Goal: Register for event/course: Sign up to attend an event or enroll in a course

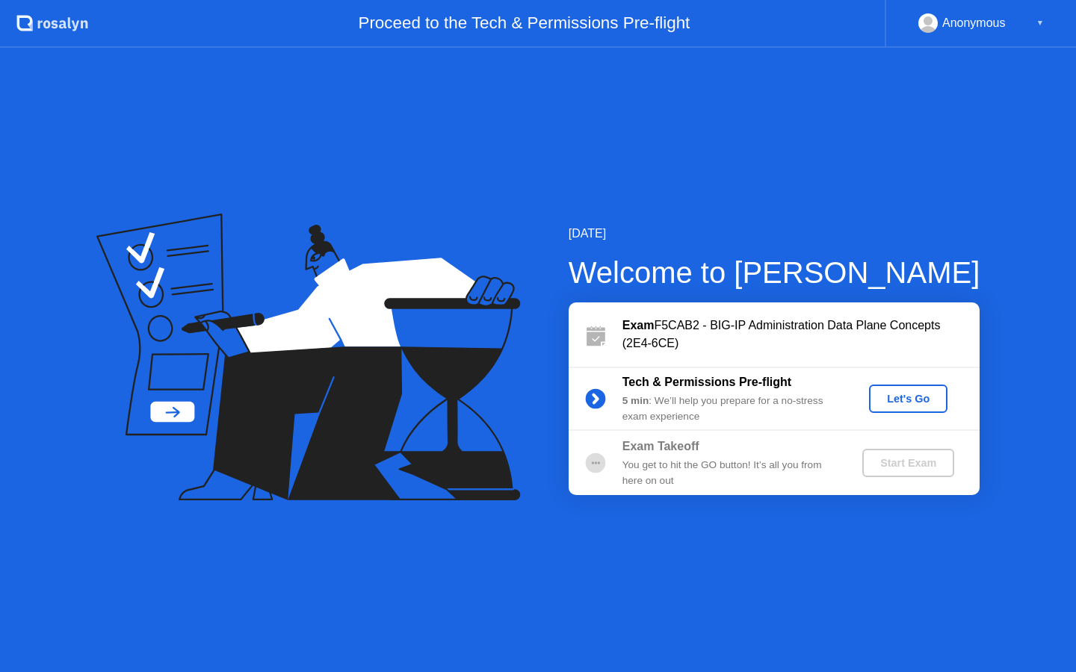
click at [912, 393] on div "Let's Go" at bounding box center [908, 399] width 66 height 12
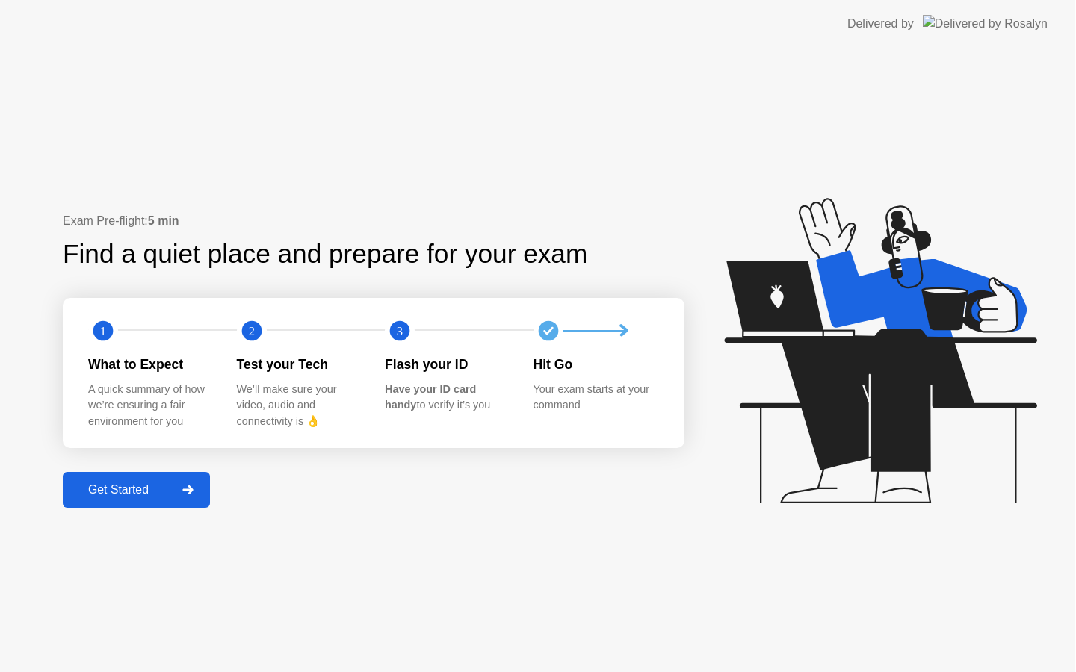
click at [908, 396] on icon at bounding box center [880, 351] width 312 height 306
click at [107, 487] on div "Get Started" at bounding box center [119, 489] width 102 height 13
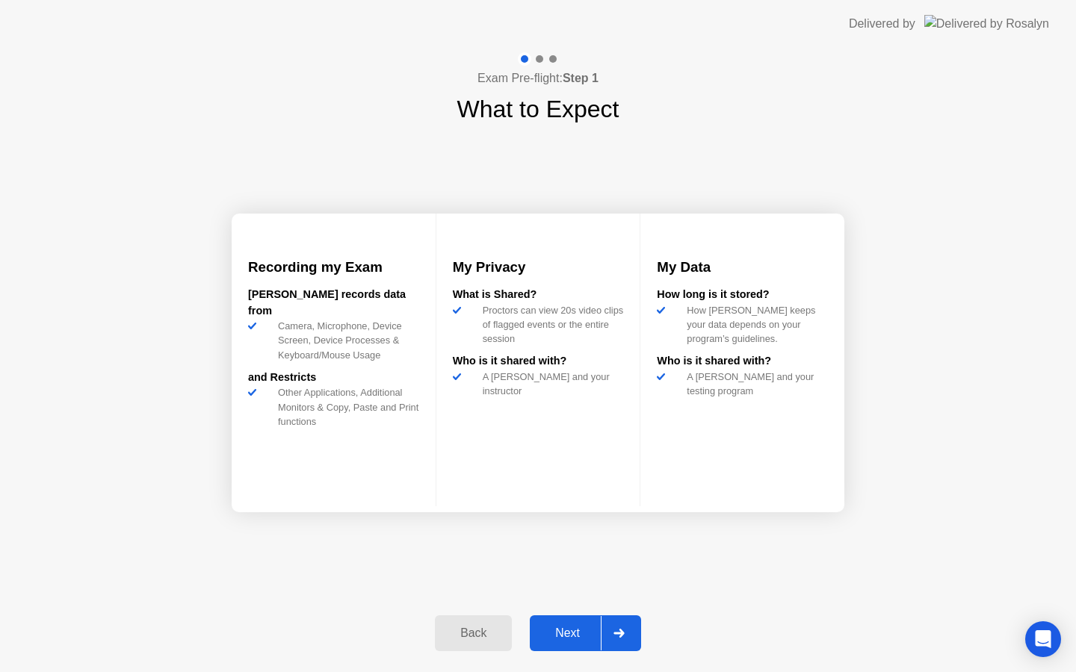
click at [562, 643] on button "Next" at bounding box center [585, 634] width 111 height 36
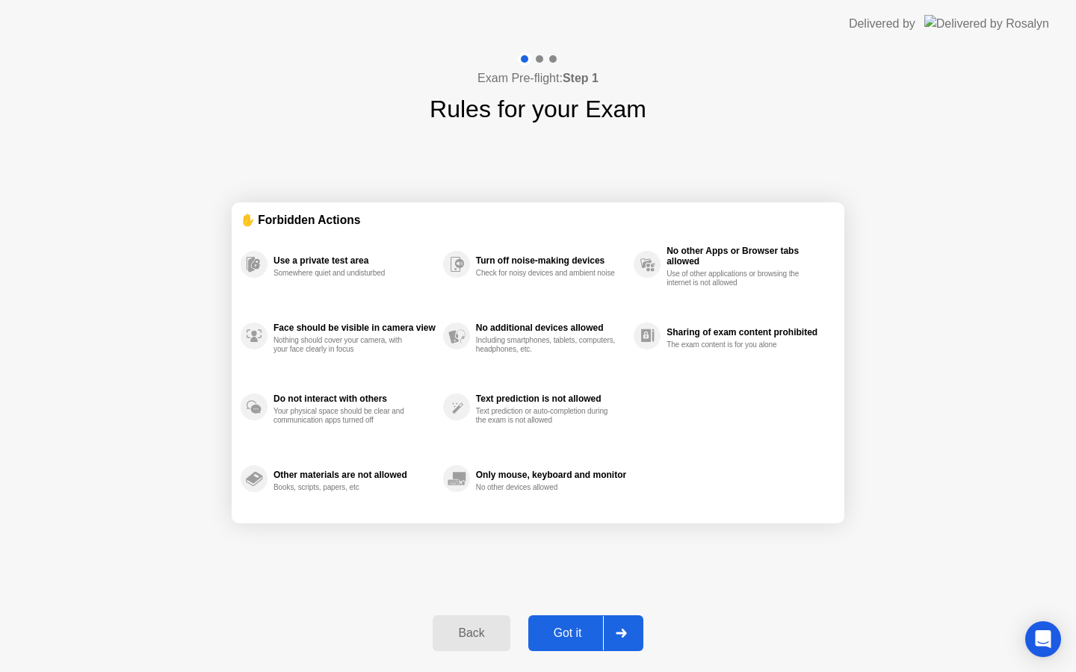
click at [562, 643] on button "Got it" at bounding box center [585, 634] width 115 height 36
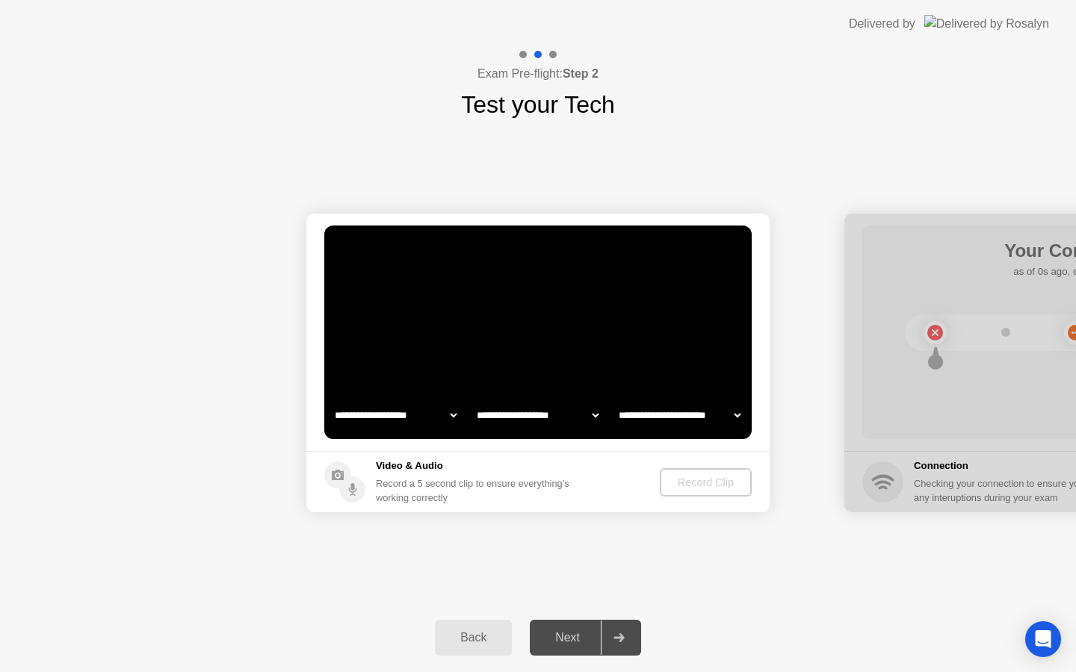
select select "**********"
select select "*******"
click at [711, 487] on div "Record Clip" at bounding box center [706, 483] width 80 height 12
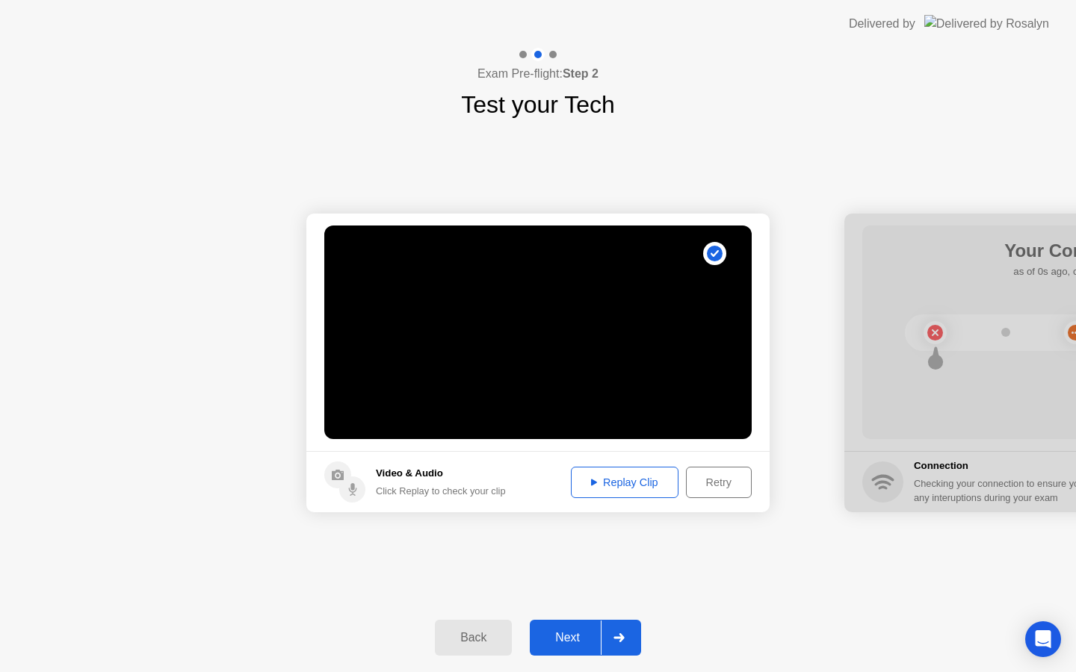
click at [566, 639] on div "Next" at bounding box center [567, 637] width 66 height 13
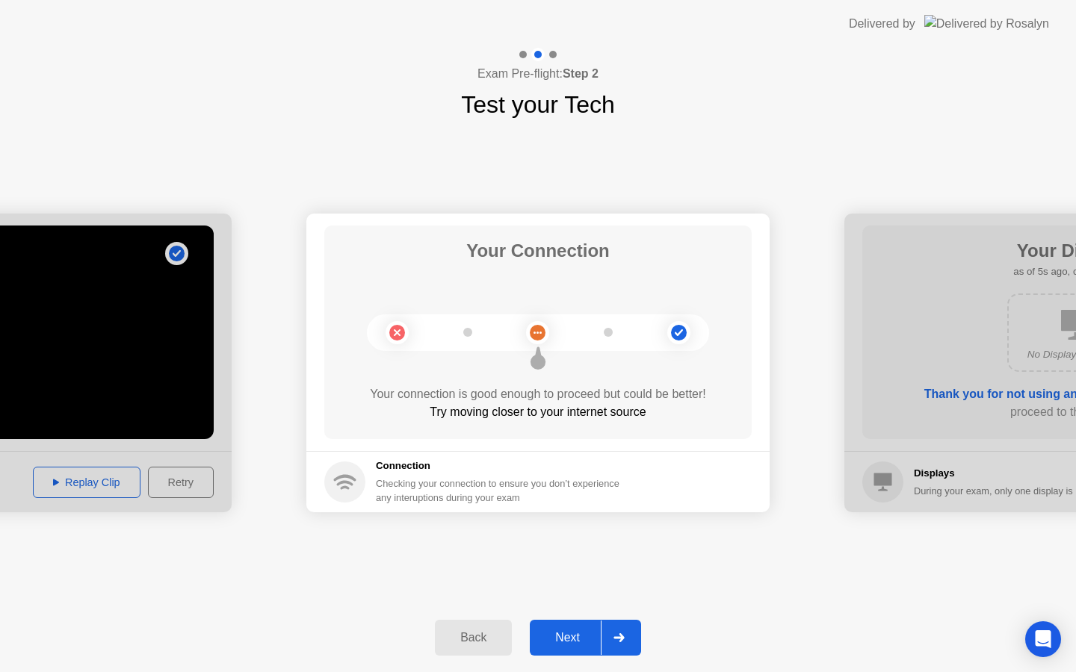
click at [566, 639] on div "Next" at bounding box center [567, 637] width 66 height 13
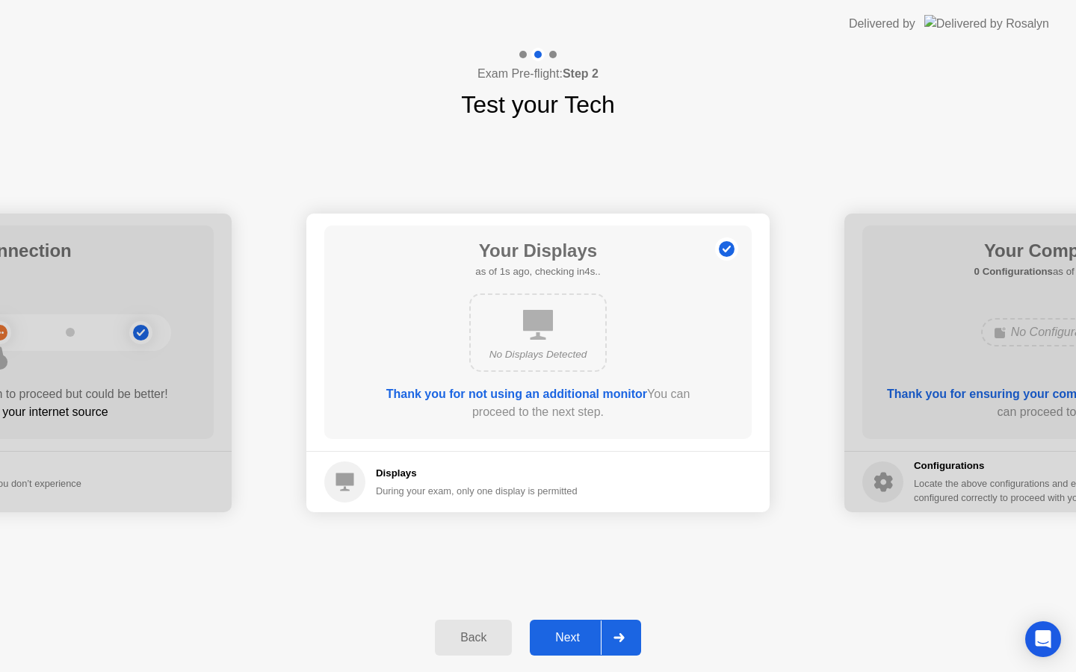
click at [566, 639] on div "Next" at bounding box center [567, 637] width 66 height 13
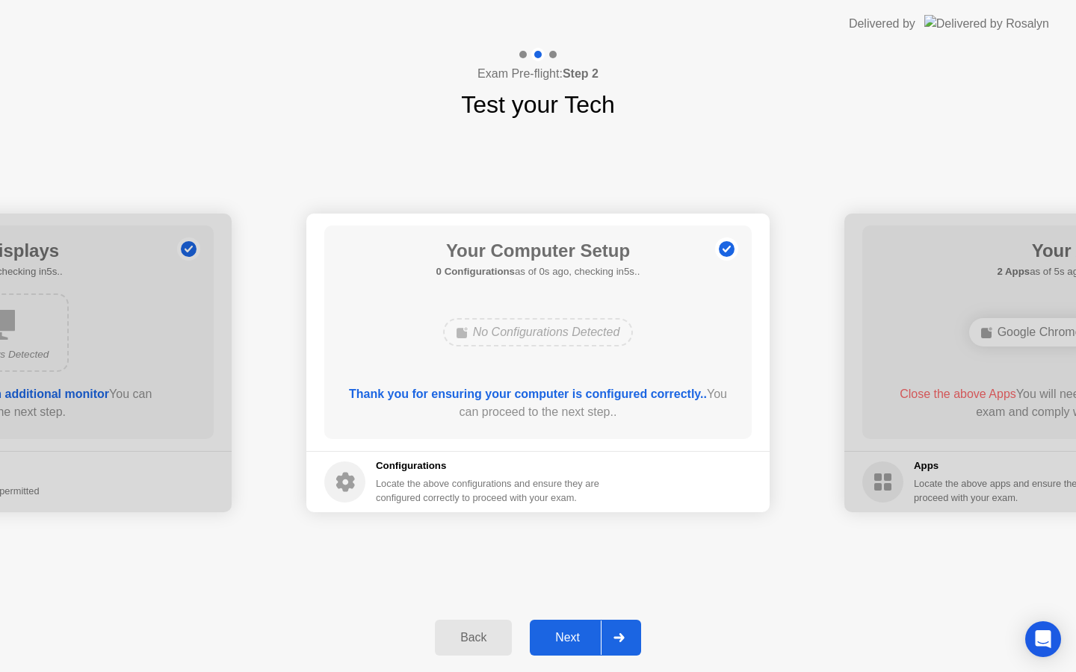
click at [566, 639] on div "Next" at bounding box center [567, 637] width 66 height 13
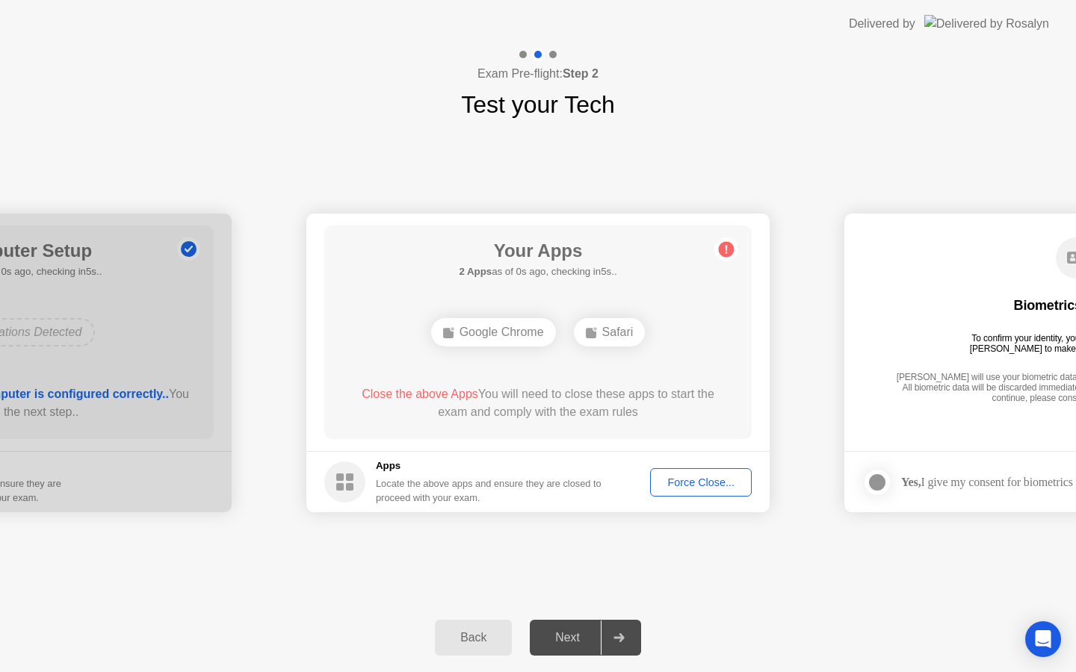
click at [566, 639] on div "Next" at bounding box center [567, 637] width 66 height 13
click at [698, 487] on div "Force Close..." at bounding box center [700, 483] width 91 height 12
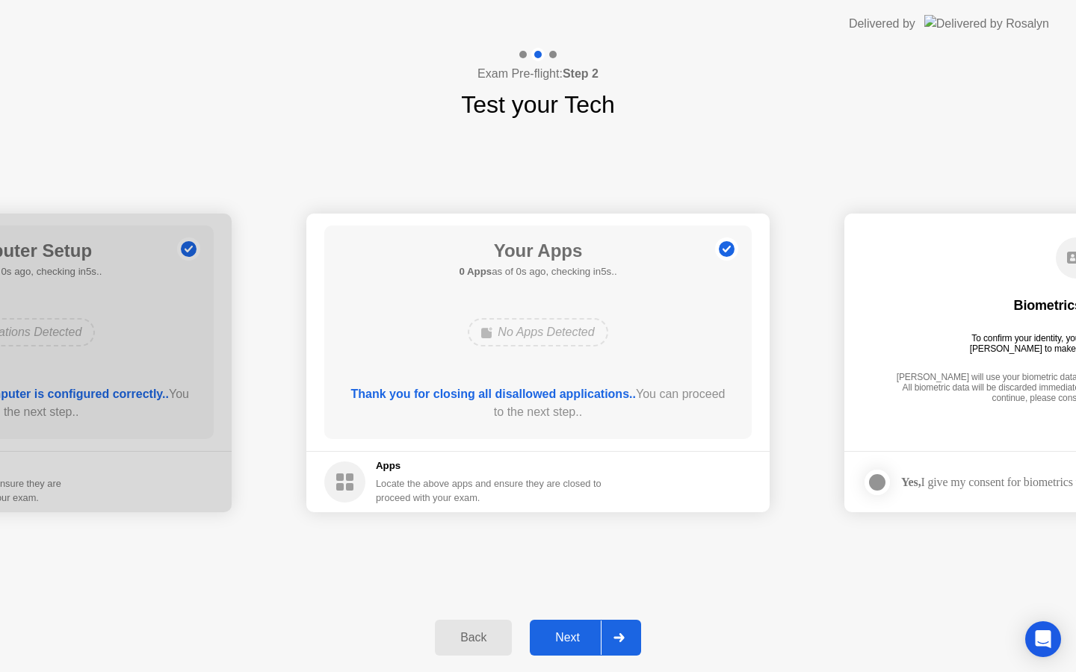
click at [570, 631] on div "Next" at bounding box center [567, 637] width 66 height 13
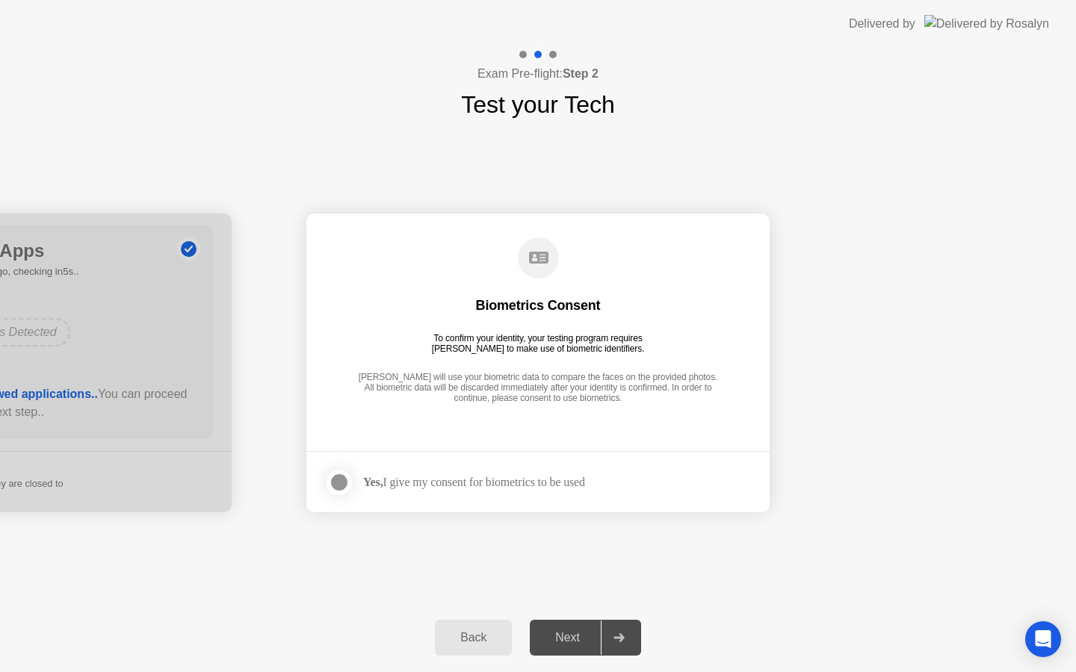
click at [570, 631] on div "Next" at bounding box center [567, 637] width 66 height 13
click at [554, 487] on div "Yes, I give my consent for biometrics to be used" at bounding box center [474, 482] width 222 height 14
click at [345, 481] on div at bounding box center [339, 483] width 18 height 18
click at [582, 627] on button "Next" at bounding box center [585, 638] width 111 height 36
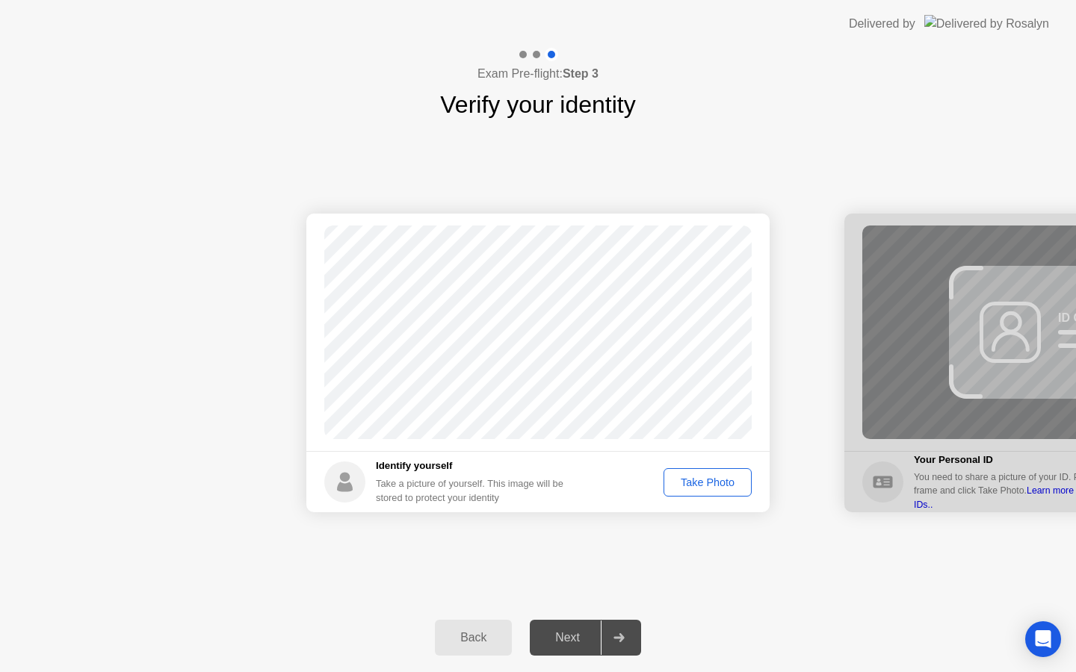
click at [723, 492] on button "Take Photo" at bounding box center [707, 482] width 88 height 28
click at [581, 648] on button "Next" at bounding box center [585, 638] width 111 height 36
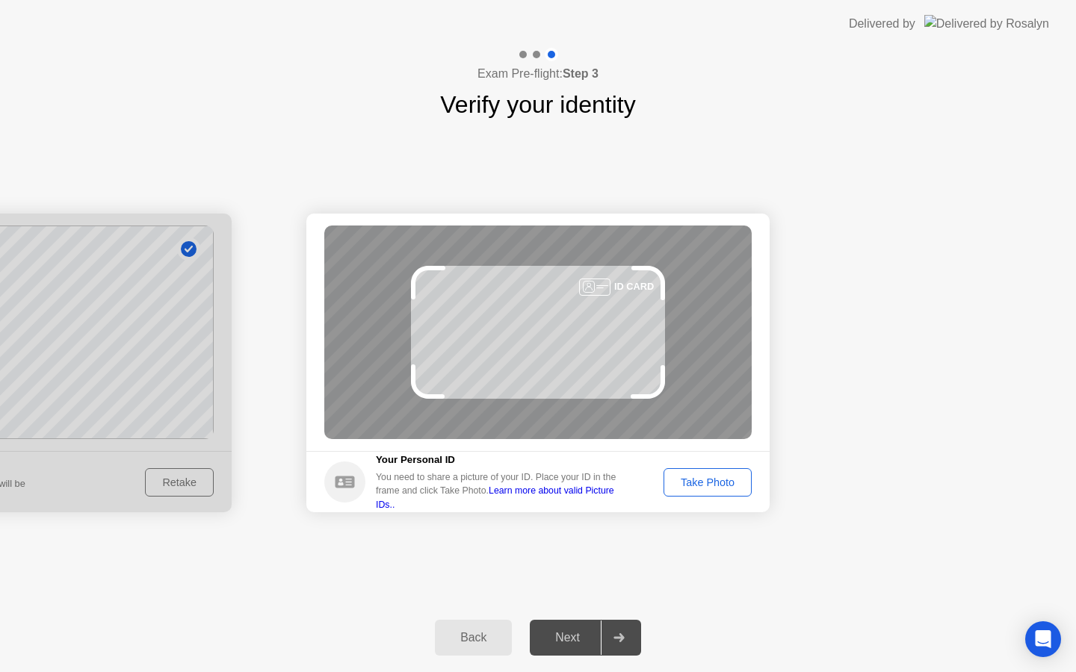
click at [706, 483] on div "Take Photo" at bounding box center [708, 483] width 78 height 12
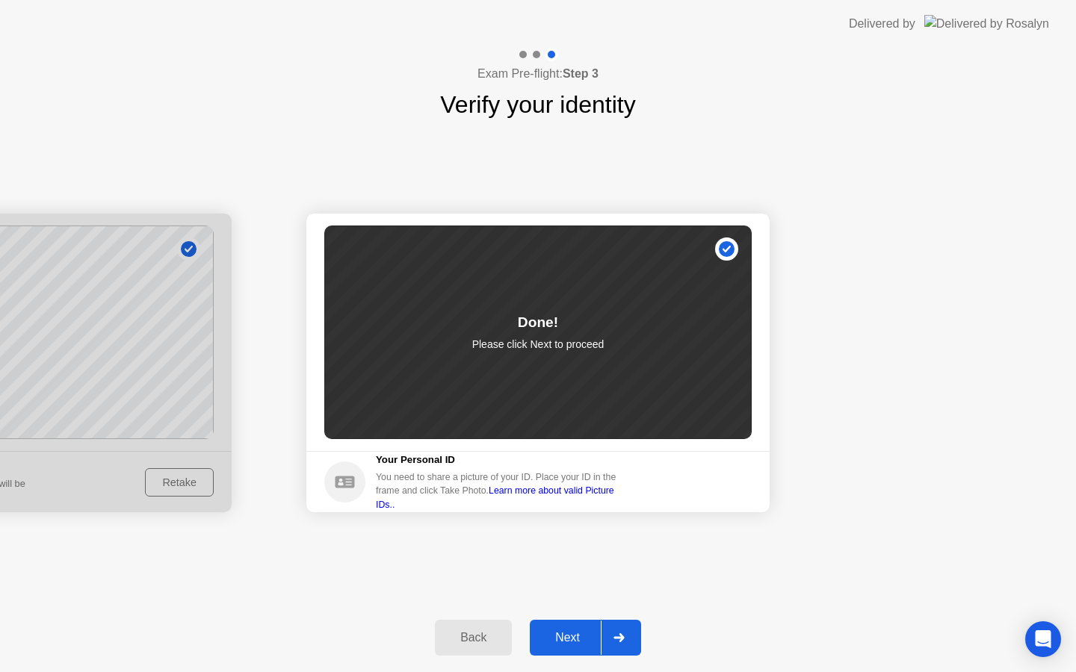
click at [563, 636] on div "Next" at bounding box center [567, 637] width 66 height 13
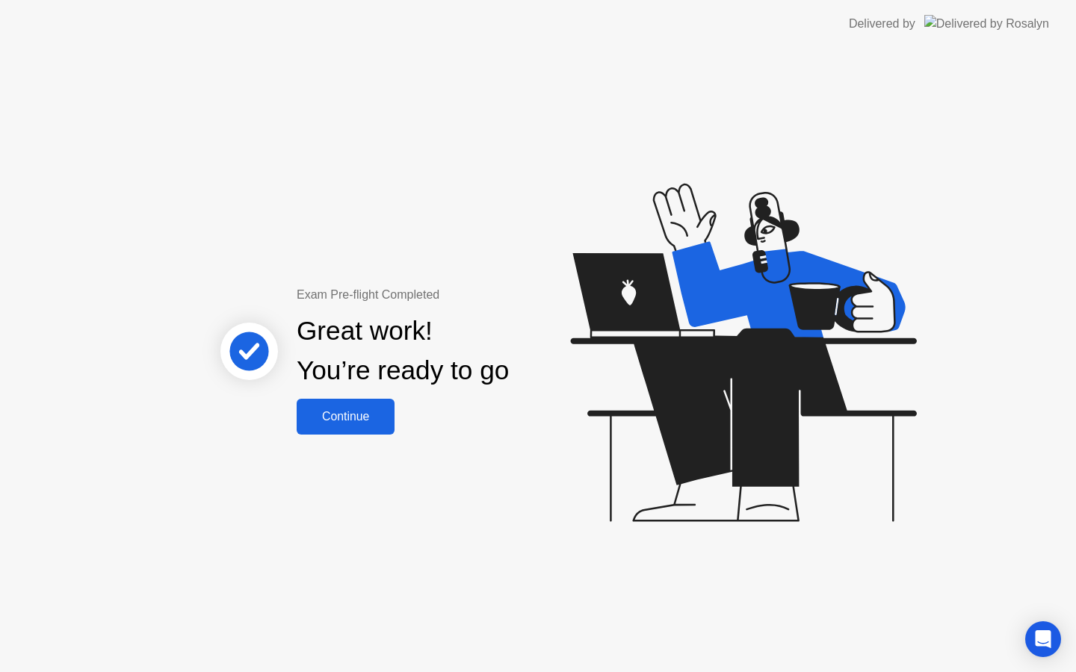
click at [368, 414] on div "Continue" at bounding box center [345, 416] width 89 height 13
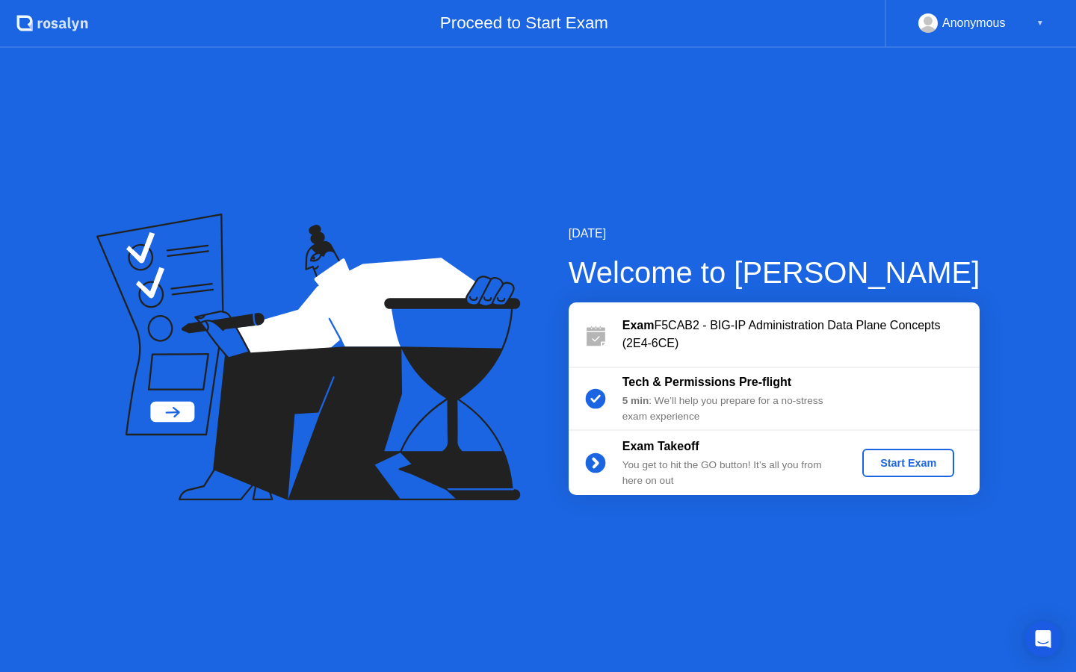
click at [900, 469] on div "Start Exam" at bounding box center [908, 463] width 80 height 12
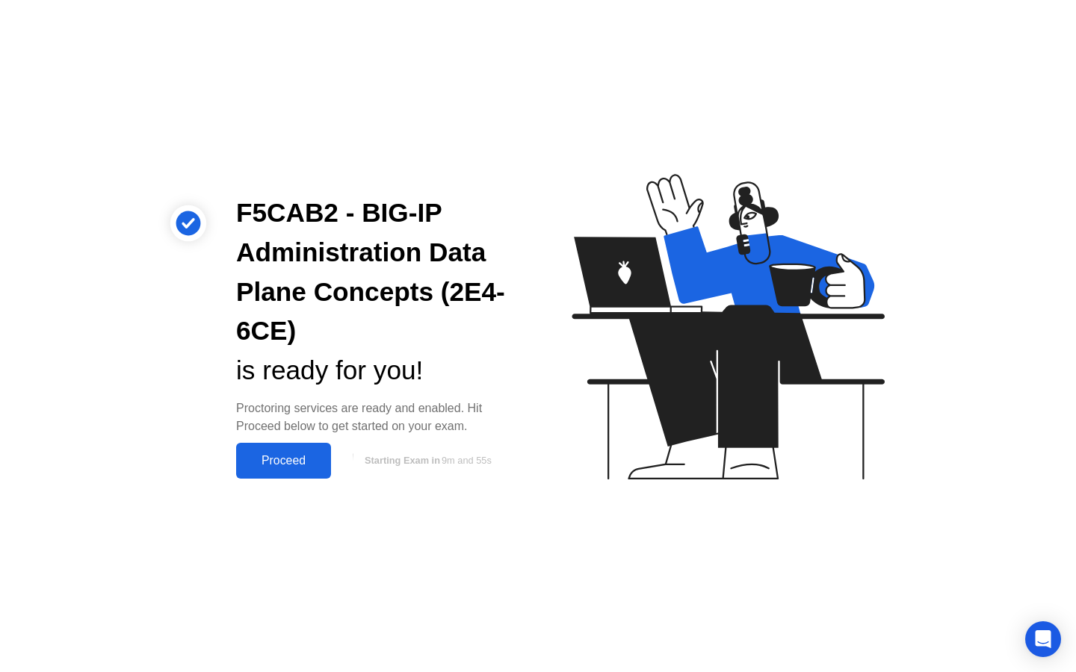
click at [301, 459] on div "Proceed" at bounding box center [284, 460] width 86 height 13
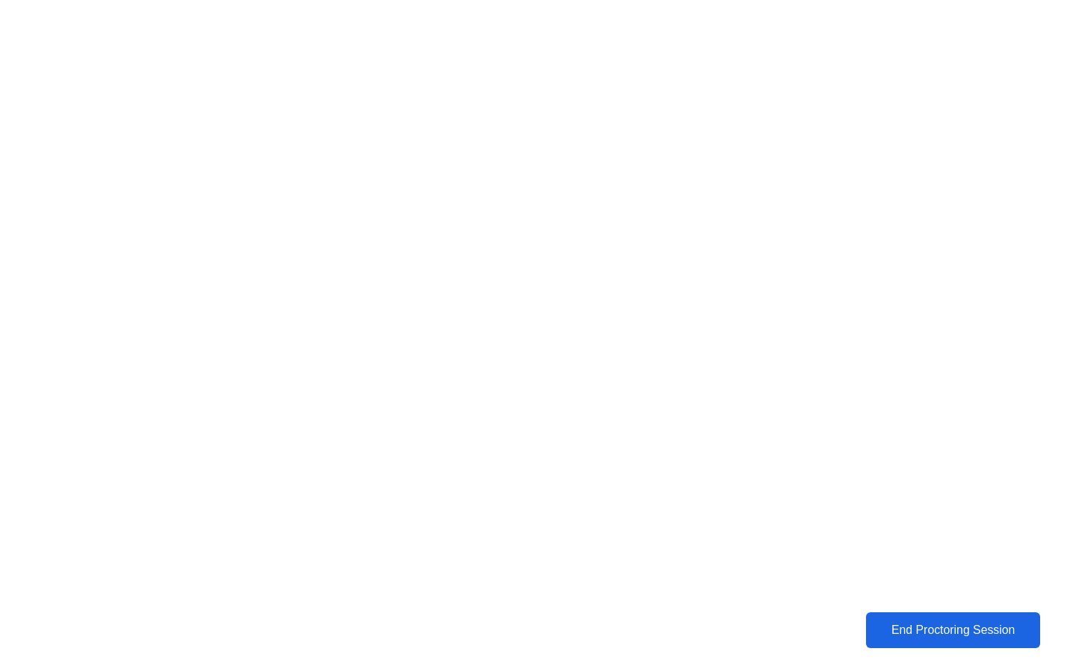
click at [933, 645] on button "End Proctoring Session" at bounding box center [952, 631] width 175 height 36
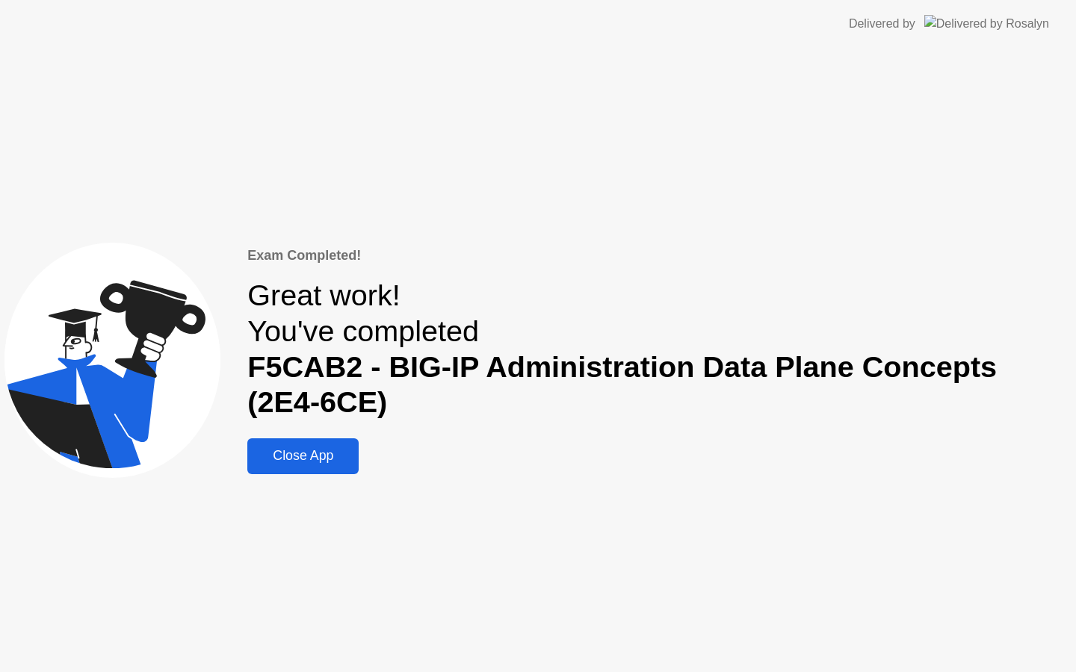
click at [331, 467] on button "Close App" at bounding box center [302, 457] width 111 height 36
